Goal: Information Seeking & Learning: Learn about a topic

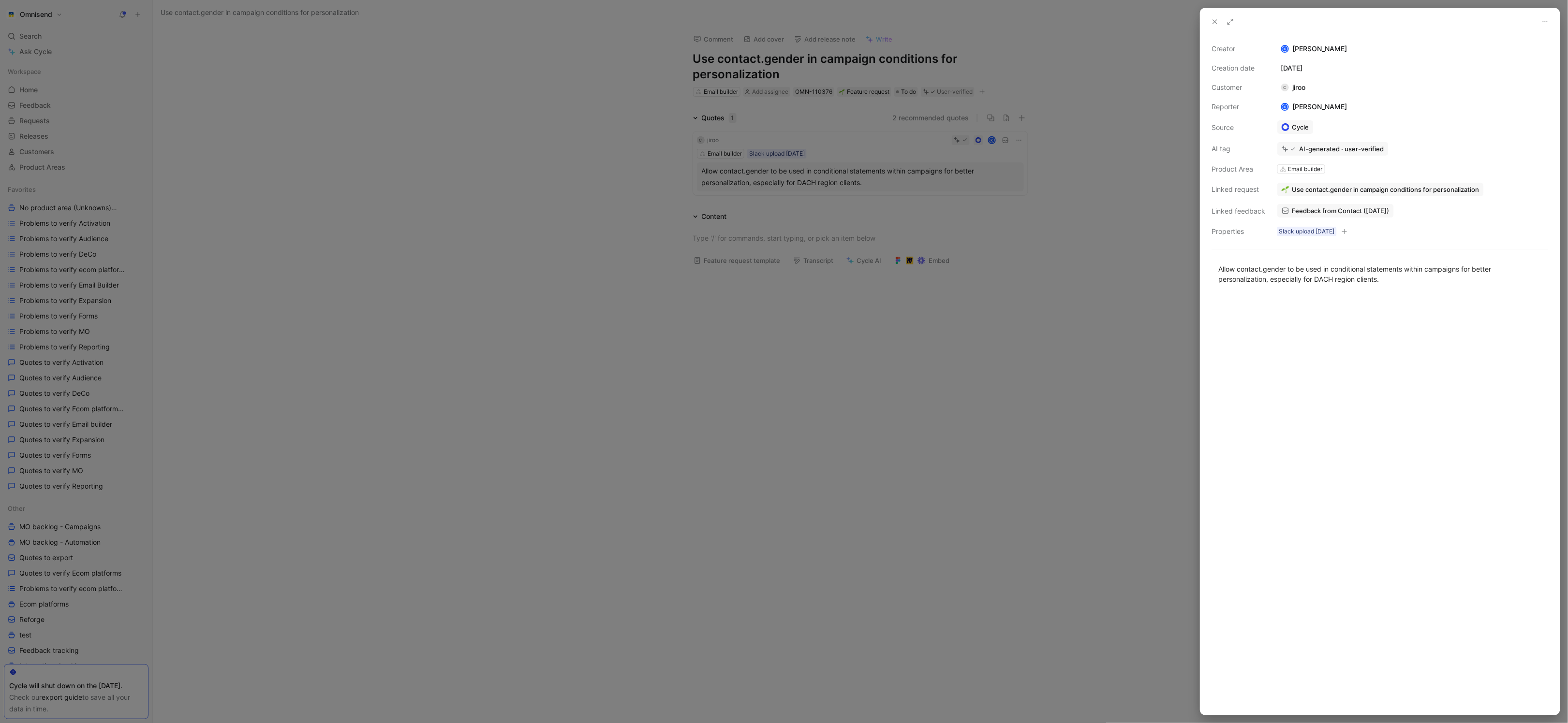
click at [931, 382] on div at bounding box center [784, 362] width 1568 height 723
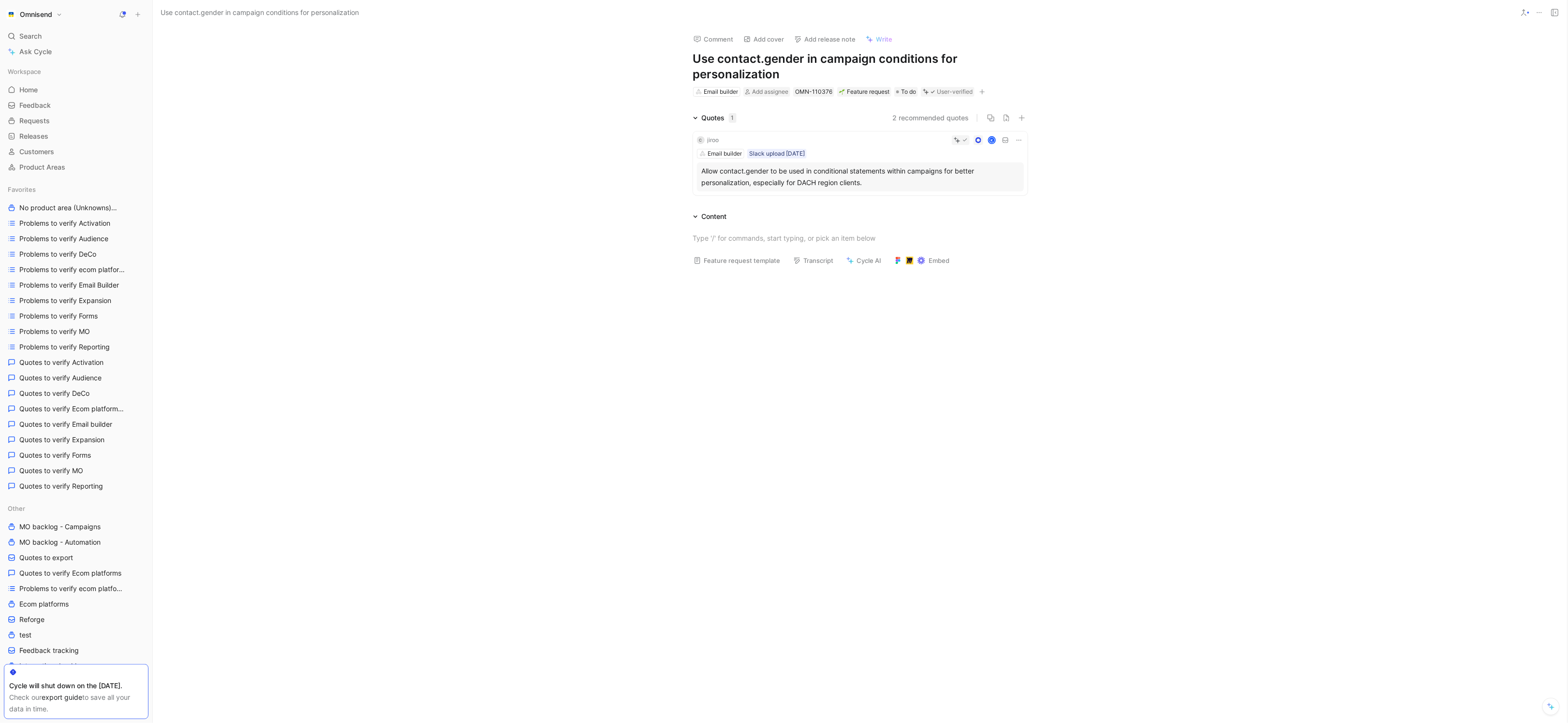
click at [865, 362] on div at bounding box center [860, 382] width 1414 height 217
click at [902, 96] on div "To do" at bounding box center [906, 92] width 20 height 10
click at [936, 184] on span "Loop closed" at bounding box center [933, 186] width 39 height 8
click at [883, 433] on div at bounding box center [860, 382] width 1414 height 217
click at [853, 146] on div "C jiroo K Email builder Slack upload July 14 Allow contact.gender to be used in…" at bounding box center [860, 163] width 334 height 63
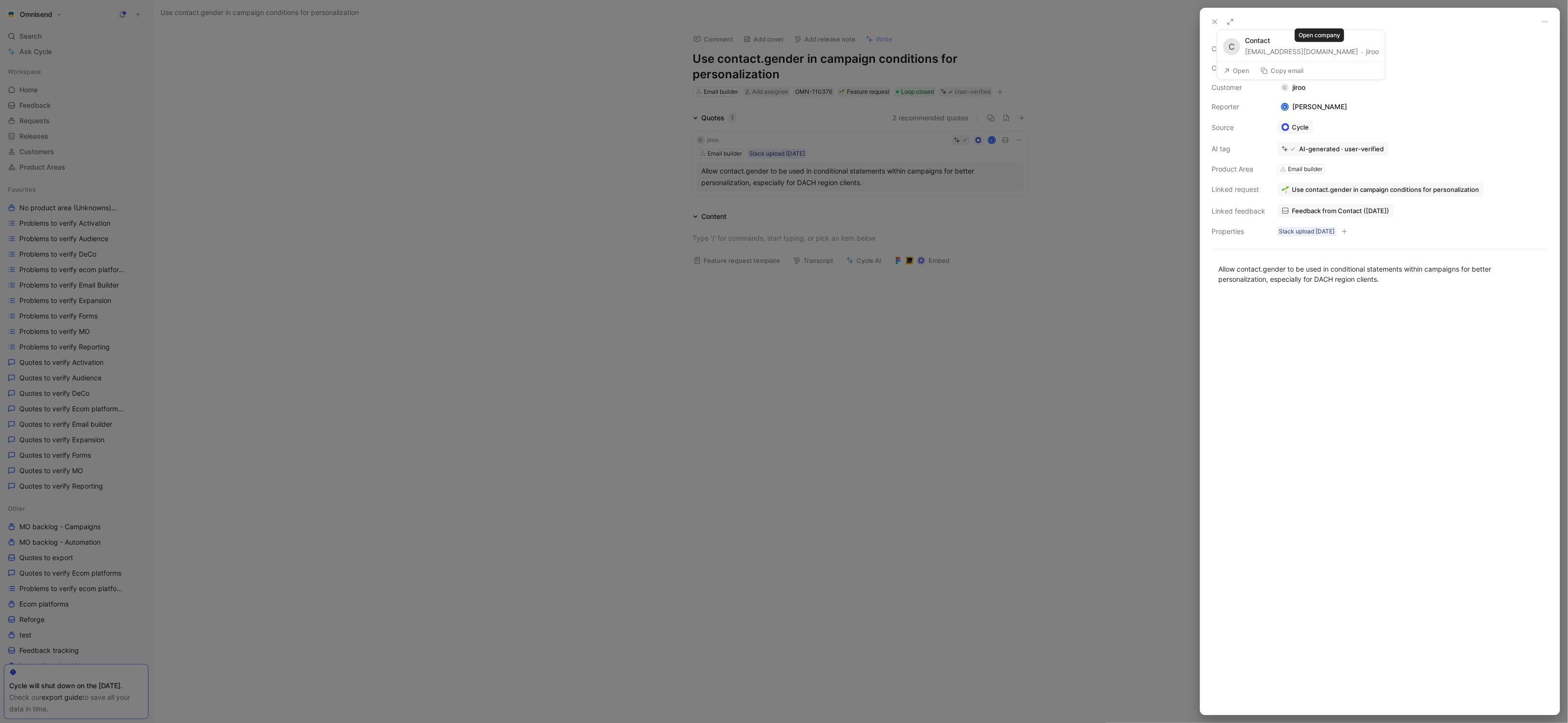
click at [1366, 52] on button "jiroo" at bounding box center [1373, 51] width 13 height 11
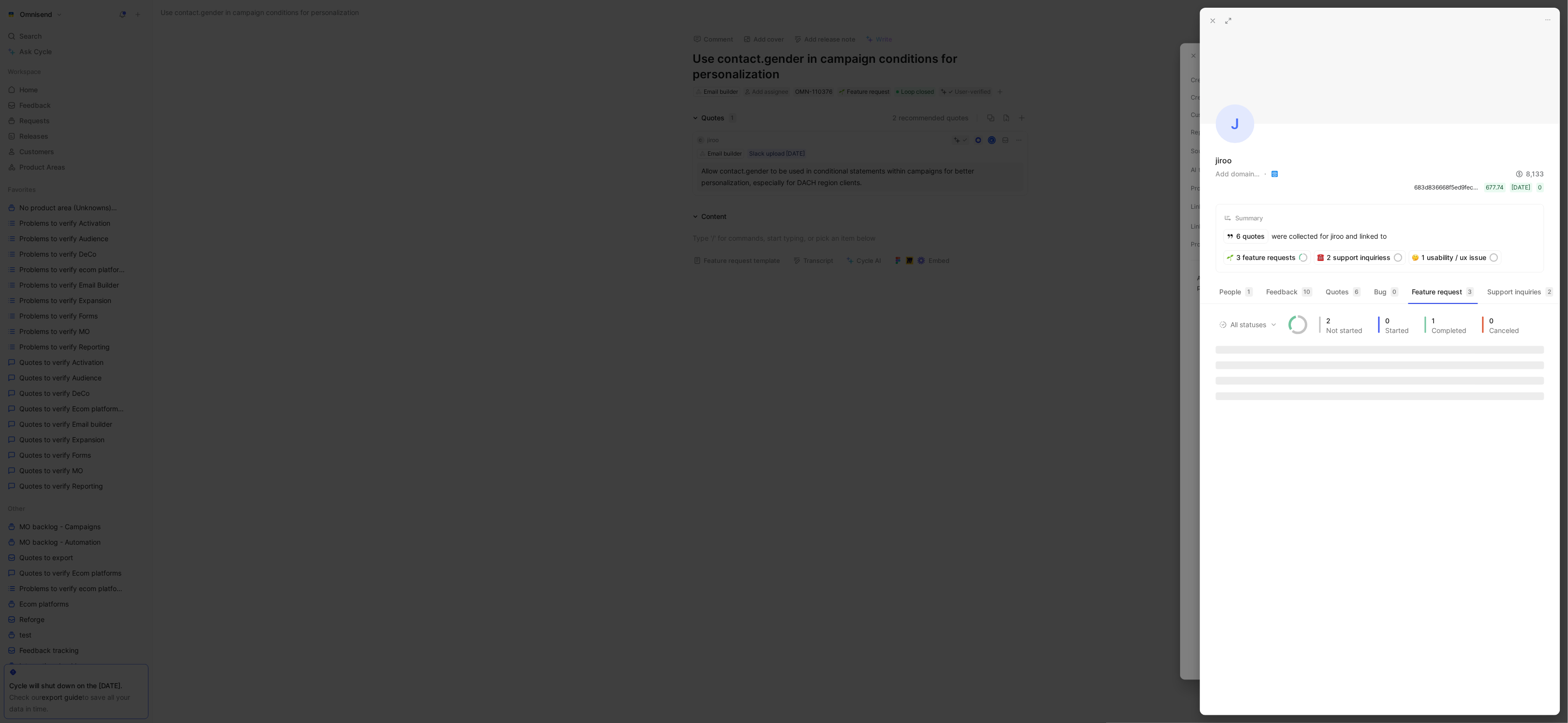
click at [1132, 509] on div at bounding box center [784, 362] width 1568 height 723
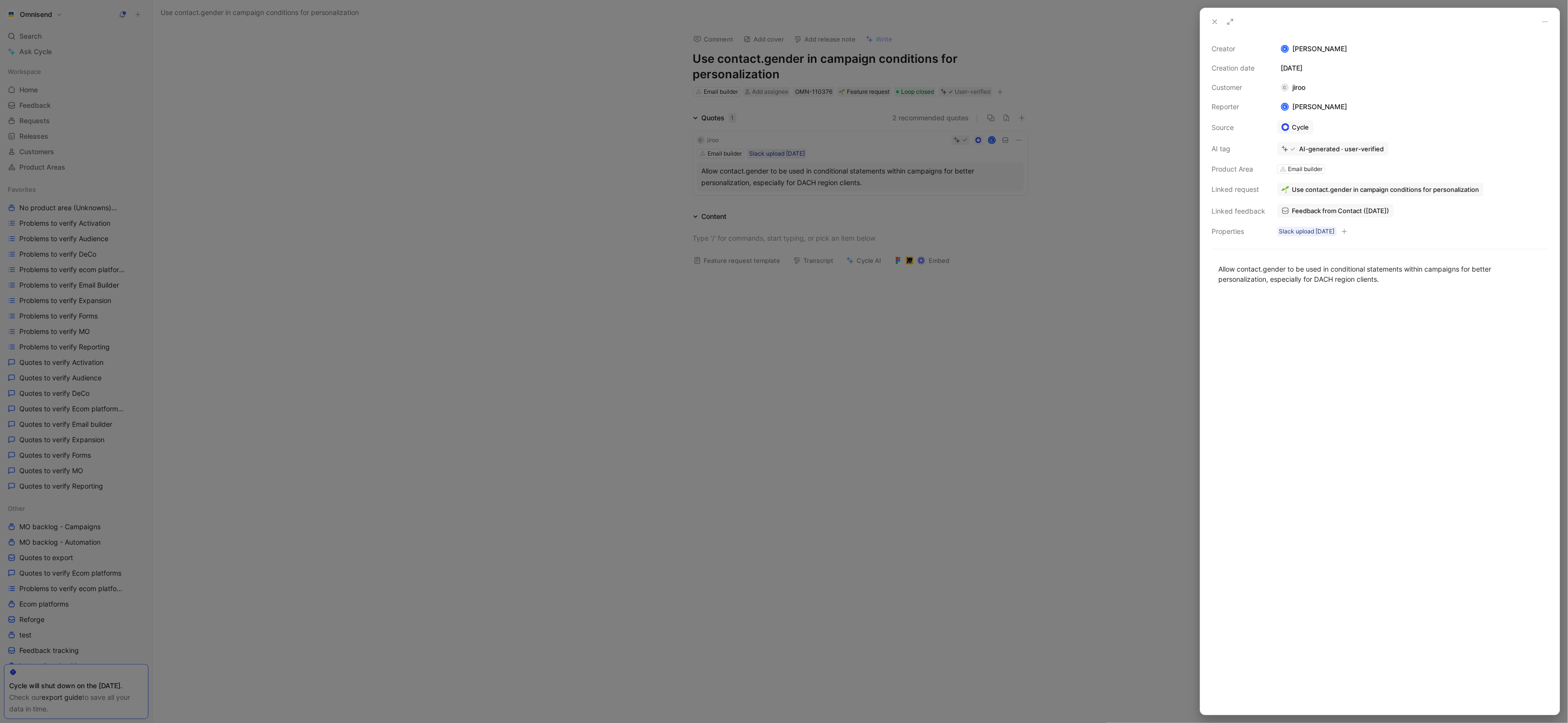
click at [1056, 378] on div at bounding box center [784, 362] width 1568 height 723
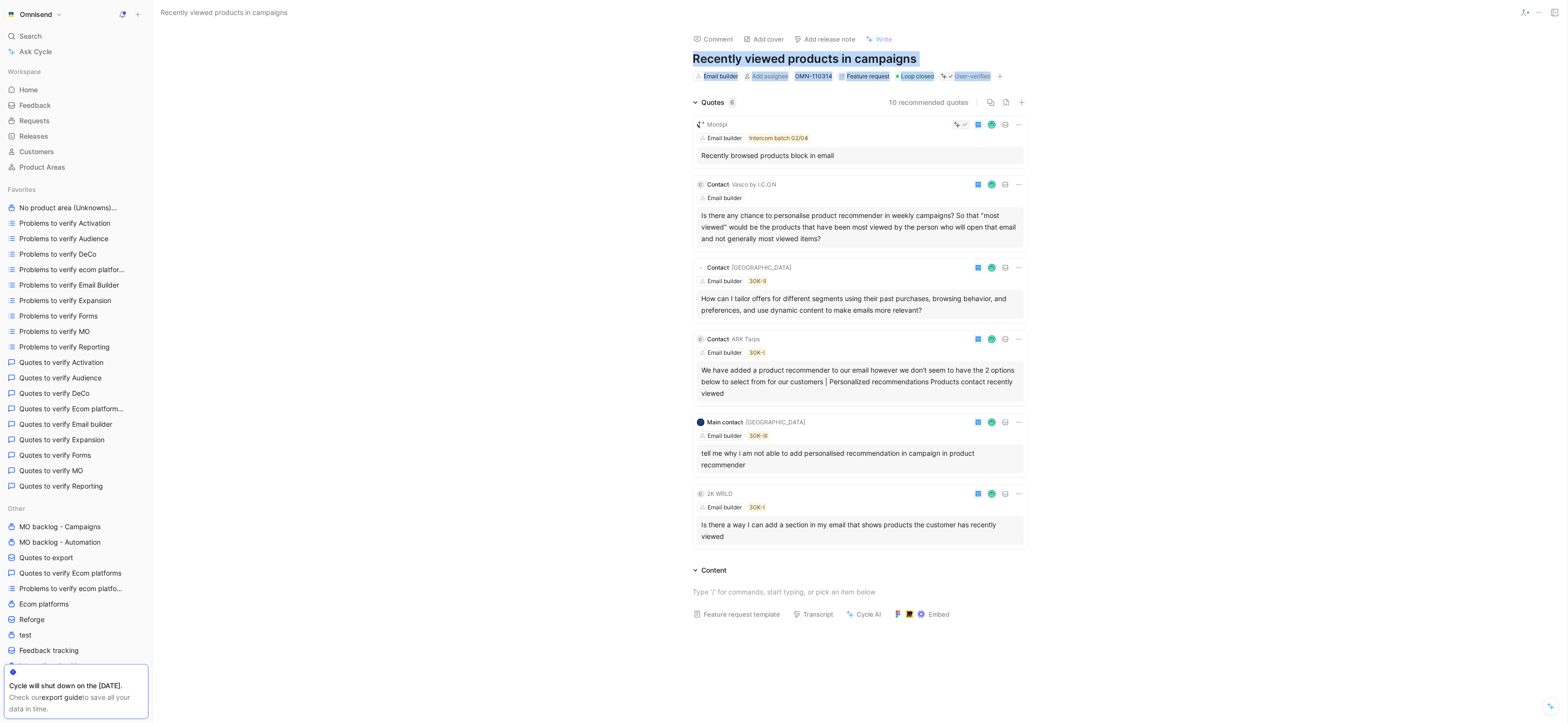
drag, startPoint x: 690, startPoint y: 59, endPoint x: 1068, endPoint y: 78, distance: 378.5
click at [1062, 78] on div "Comment Add cover Add release note Write Recently viewed products in campaigns …" at bounding box center [860, 374] width 1414 height 697
click at [1185, 244] on div "Quotes 6 10 recommended quotes Montipi Email builder Intercom batch 02/04 Recen…" at bounding box center [860, 325] width 1414 height 456
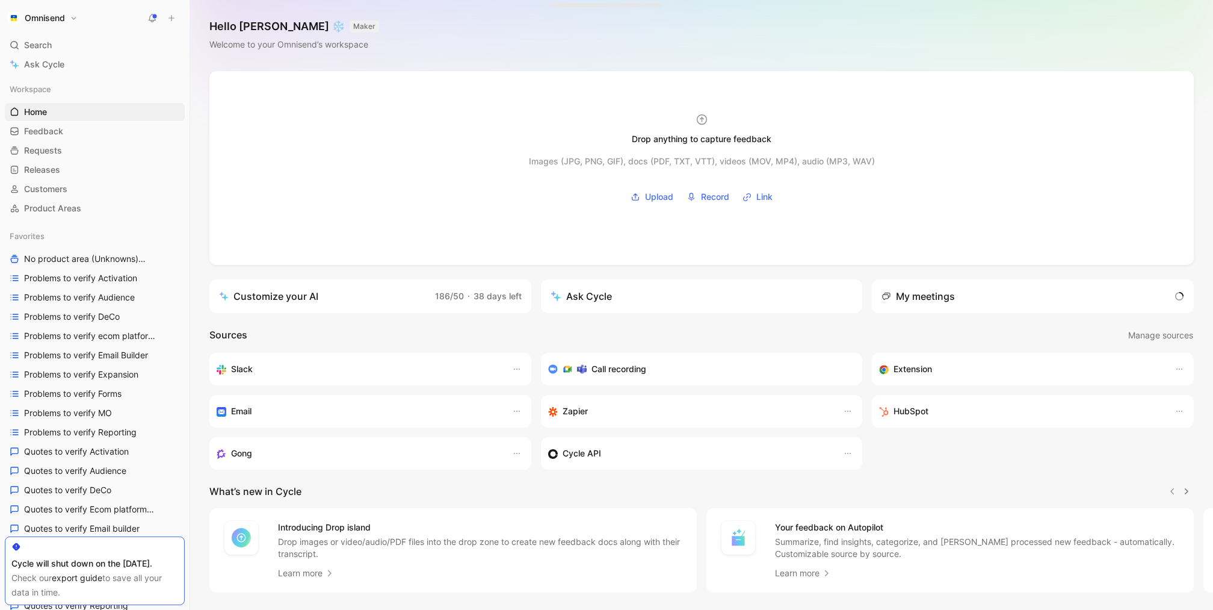
click at [179, 16] on button at bounding box center [171, 18] width 17 height 17
click at [178, 23] on button at bounding box center [171, 18] width 17 height 17
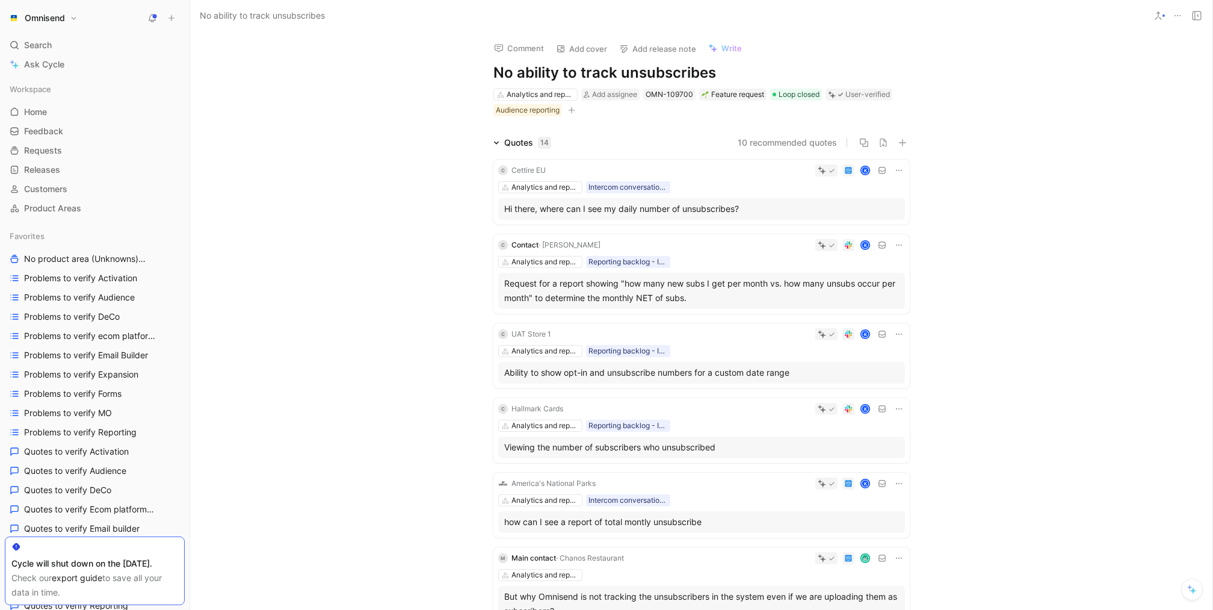
click at [1172, 13] on button at bounding box center [1177, 15] width 17 height 17
click at [1176, 19] on icon at bounding box center [1178, 16] width 10 height 10
click at [1178, 19] on icon at bounding box center [1178, 16] width 10 height 10
click at [1159, 80] on div "Export quotes" at bounding box center [1126, 77] width 110 height 14
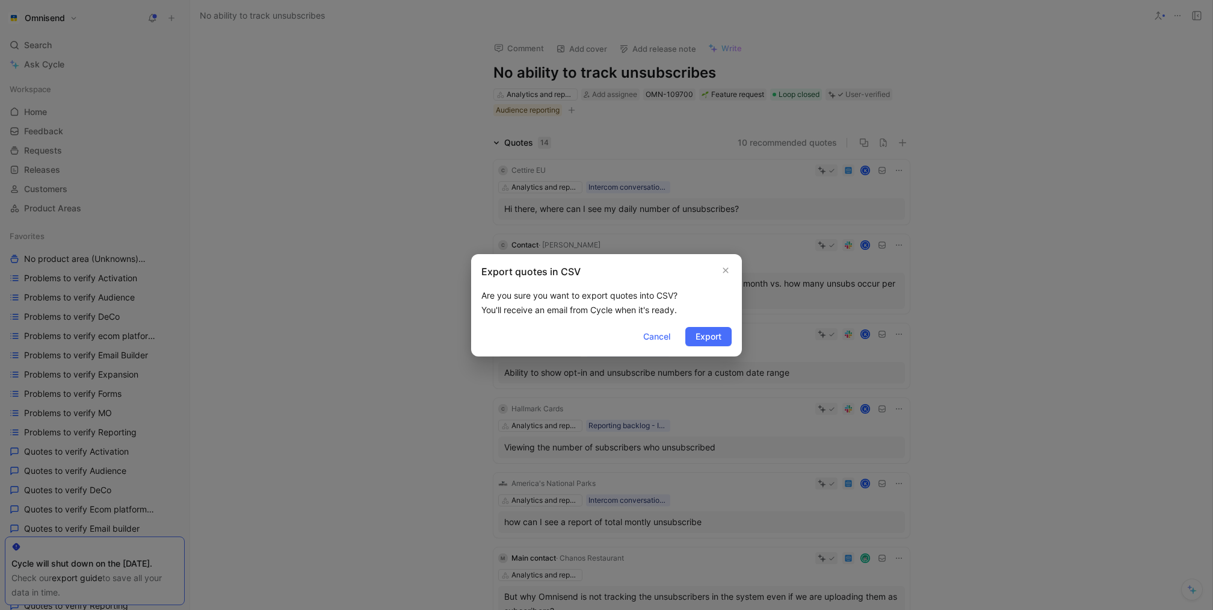
click at [716, 323] on div "Export quotes in CSV Are you sure you want to export quotes into CSV? You'll re…" at bounding box center [606, 305] width 271 height 102
click at [716, 333] on span "Export" at bounding box center [709, 336] width 26 height 14
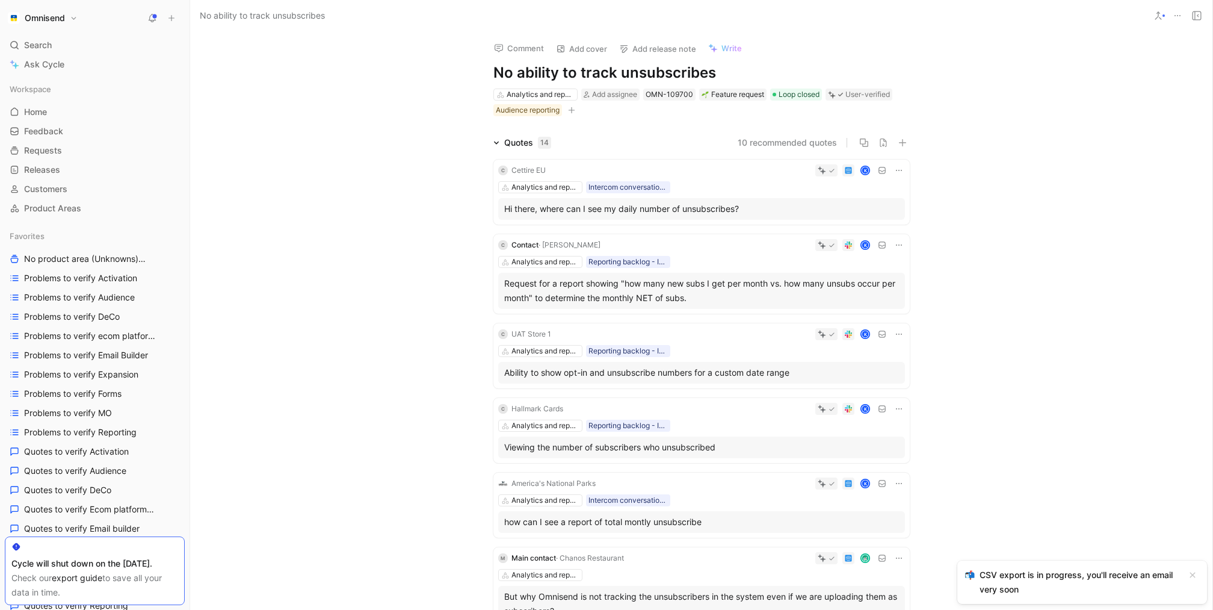
click at [1190, 270] on div "Quotes 14 10 recommended quotes C Cettire EU K Analytics and reports Intercom c…" at bounding box center [701, 573] width 1022 height 876
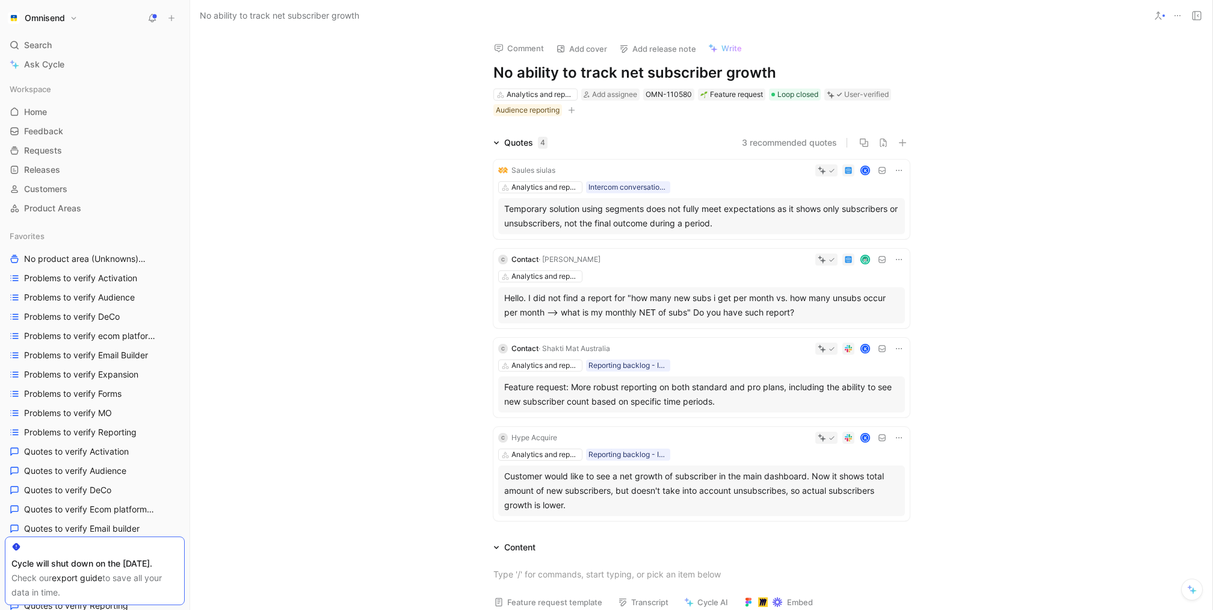
click at [1175, 19] on icon at bounding box center [1178, 16] width 10 height 10
click at [1126, 72] on div "Export quotes" at bounding box center [1126, 77] width 110 height 14
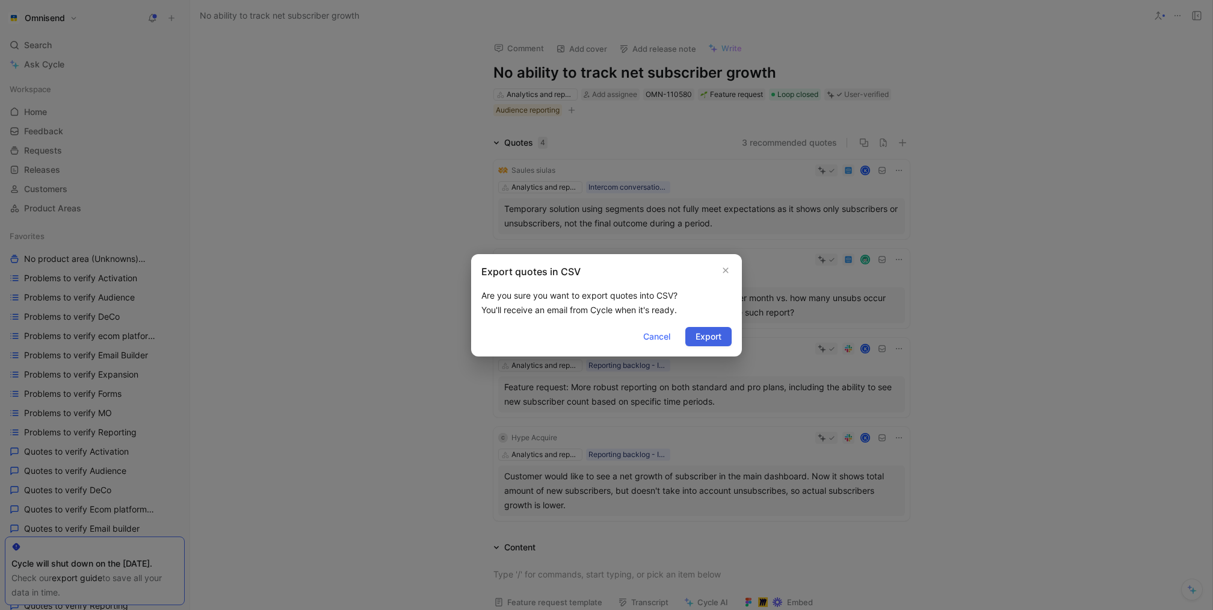
click at [704, 335] on span "Export" at bounding box center [709, 336] width 26 height 14
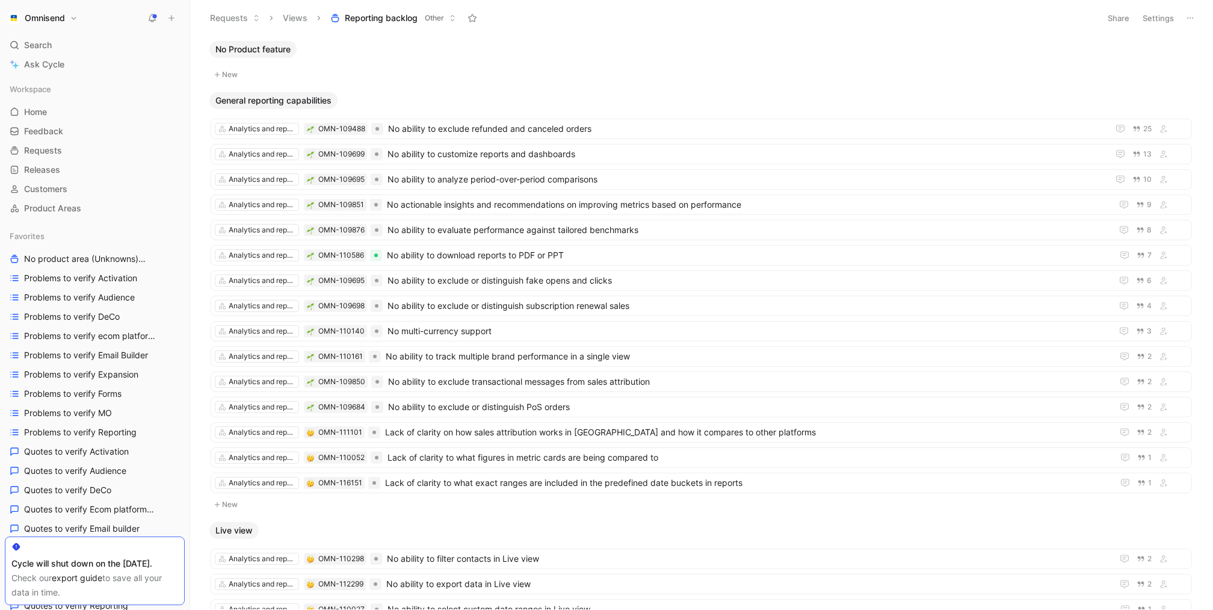
click at [1134, 19] on button "Share" at bounding box center [1118, 18] width 32 height 17
click at [1150, 19] on html "Omnisend Search ⌘ K Ask Cycle Workspace Home G then H Feedback G then F Request…" at bounding box center [606, 305] width 1213 height 610
click at [1153, 8] on header "Requests Views Reporting backlog Other Share Settings" at bounding box center [701, 18] width 1023 height 36
click at [1151, 20] on button "Settings" at bounding box center [1158, 18] width 42 height 17
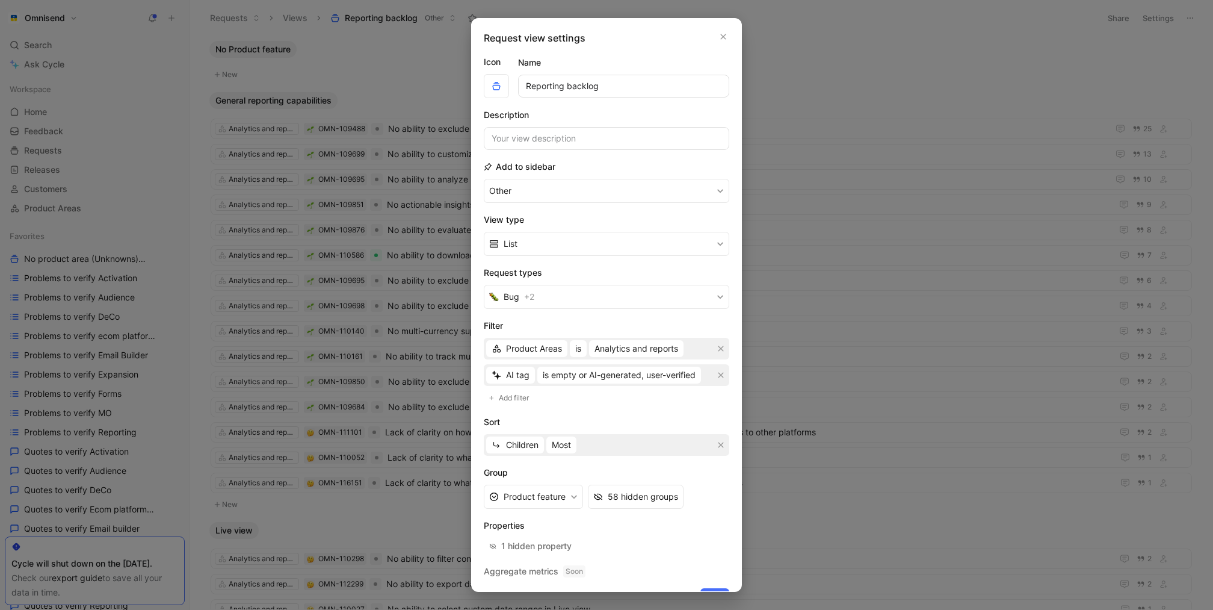
scroll to position [22, 0]
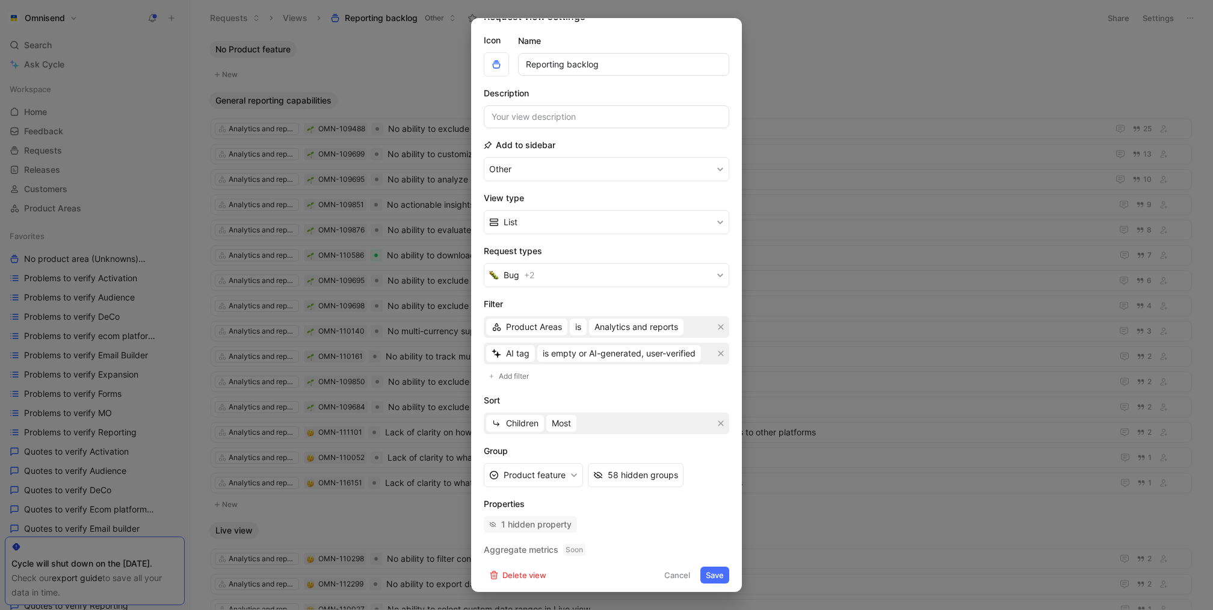
click at [566, 518] on div "1 hidden property" at bounding box center [536, 524] width 70 height 14
click at [517, 372] on span "Add filter" at bounding box center [514, 376] width 31 height 12
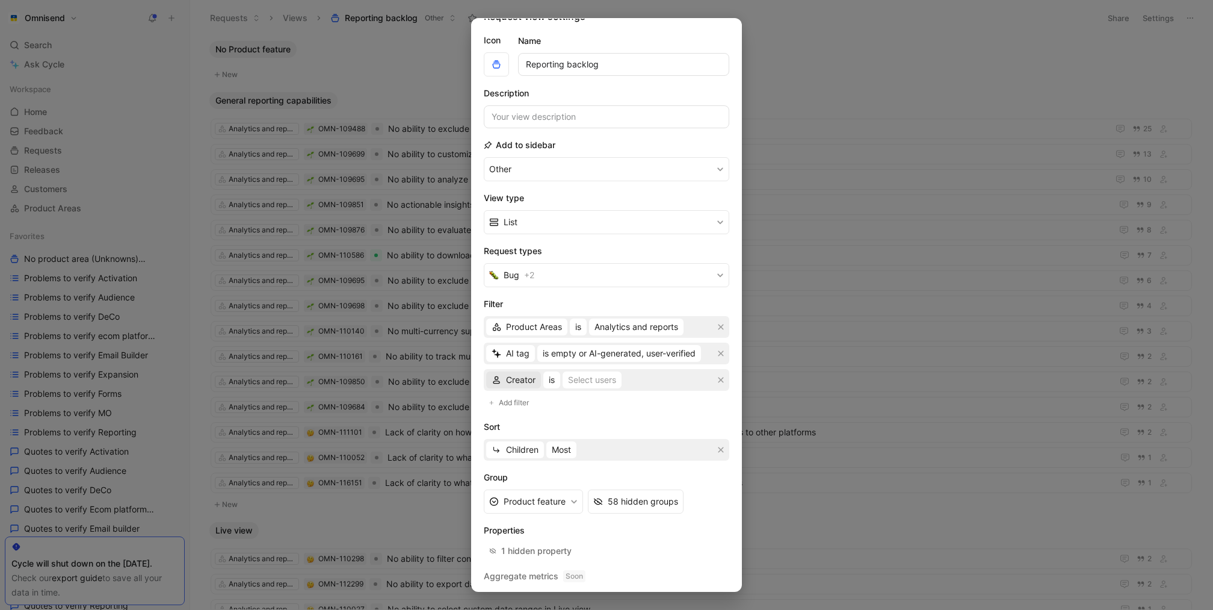
click at [525, 374] on span "Creator" at bounding box center [520, 379] width 29 height 14
click at [522, 437] on span "Status" at bounding box center [518, 438] width 25 height 10
click at [548, 381] on span "is" at bounding box center [548, 379] width 6 height 14
click at [561, 416] on span "is not" at bounding box center [554, 420] width 21 height 10
click at [588, 381] on div "Select statuses" at bounding box center [609, 379] width 60 height 14
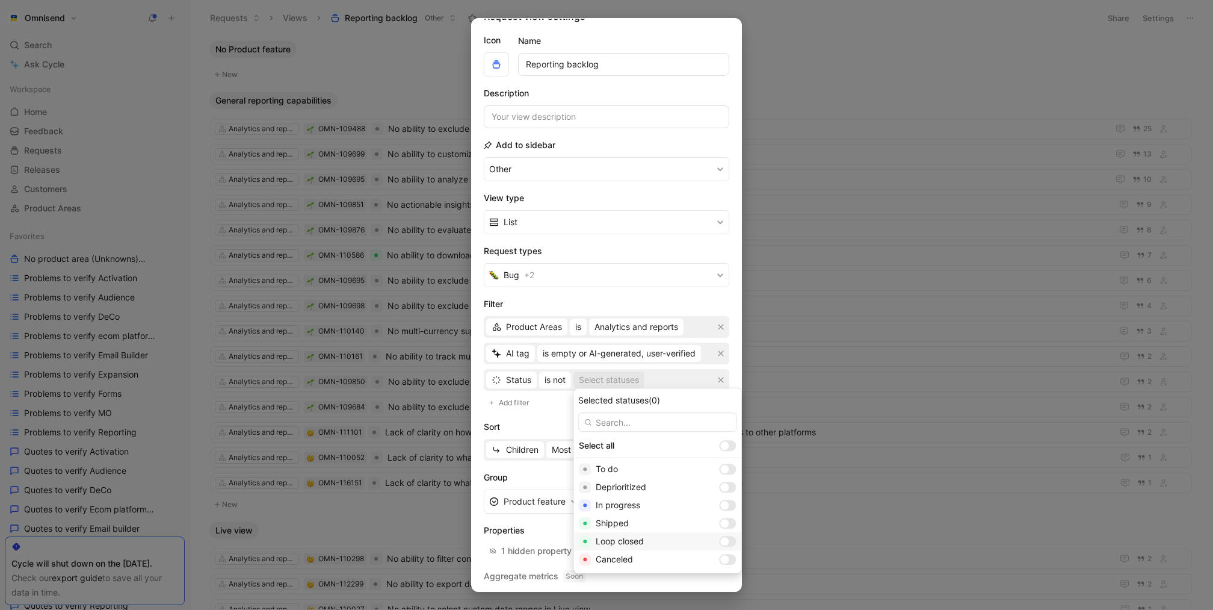
click at [720, 545] on div at bounding box center [724, 541] width 8 height 8
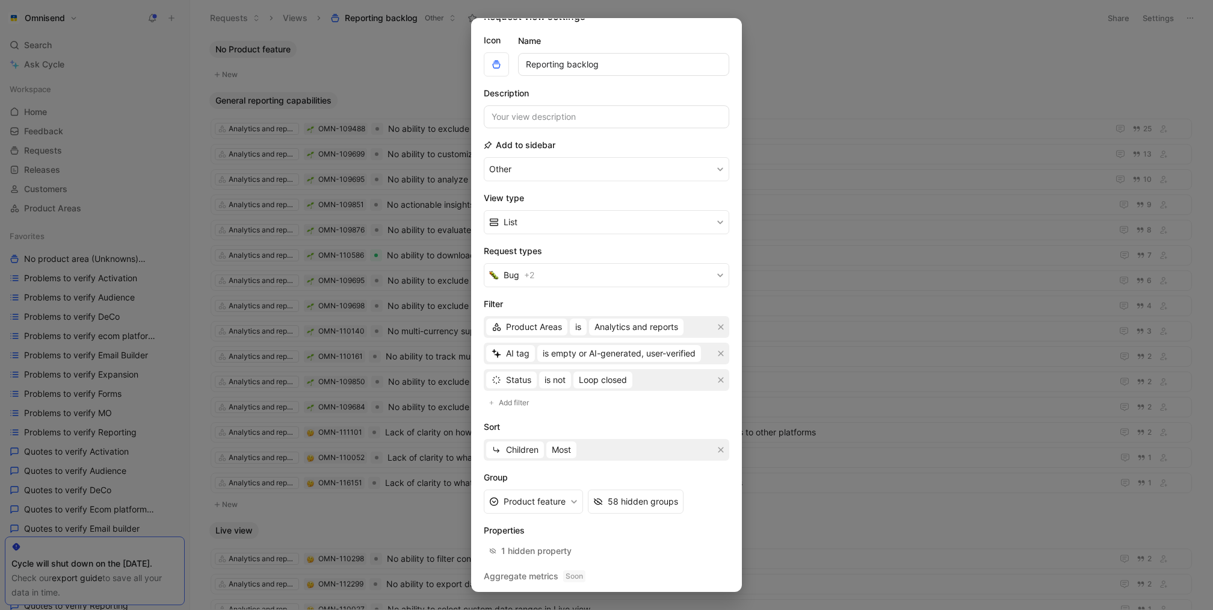
scroll to position [48, 0]
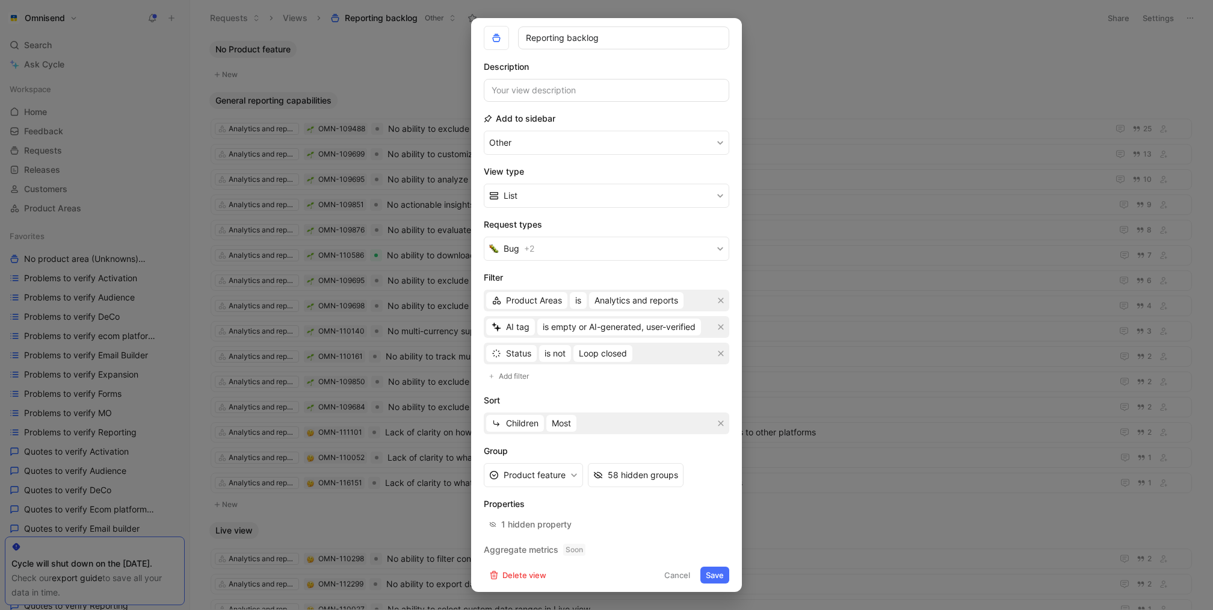
click at [708, 570] on button "Save" at bounding box center [714, 574] width 29 height 17
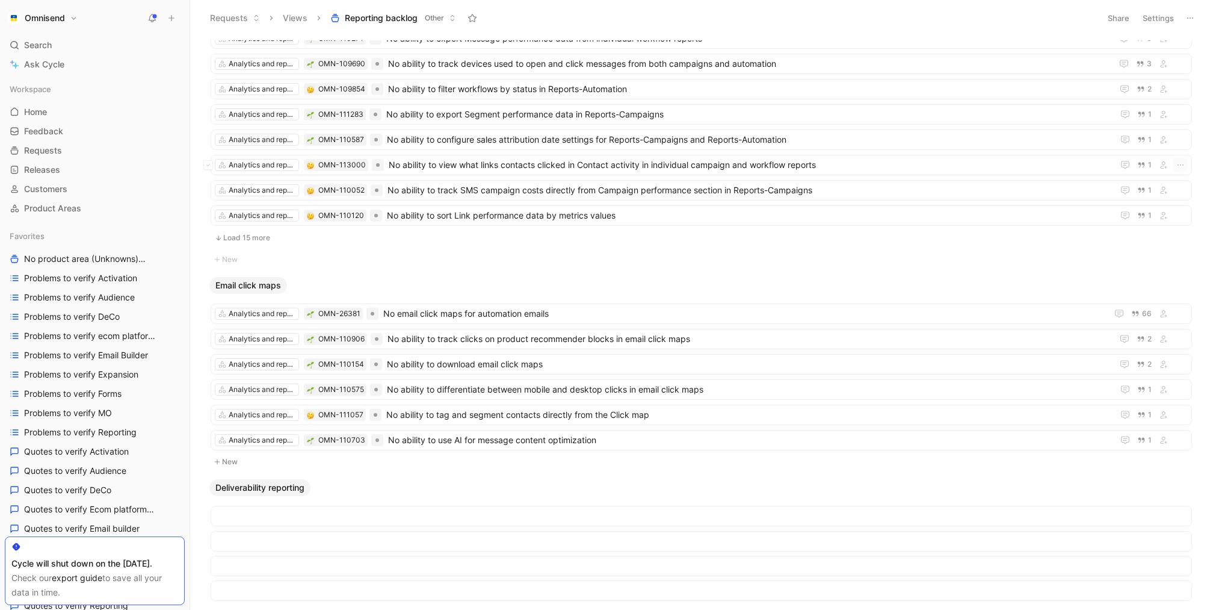
scroll to position [1576, 0]
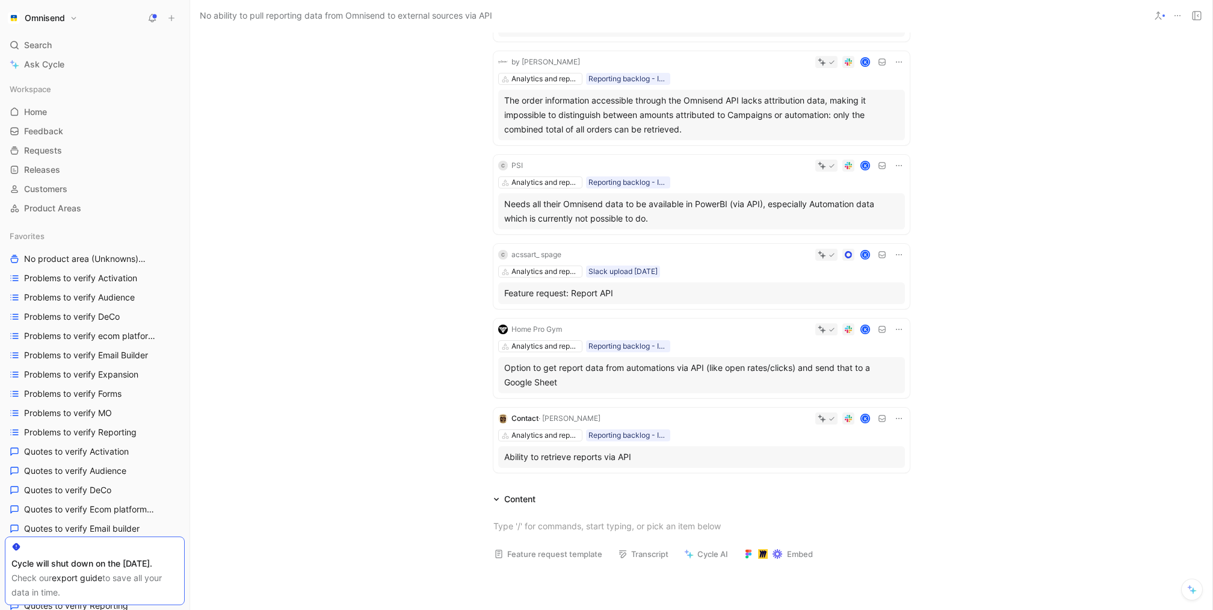
scroll to position [277, 0]
